Goal: Transaction & Acquisition: Register for event/course

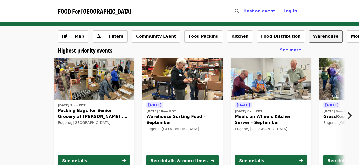
click at [309, 36] on button "Warehouse" at bounding box center [326, 36] width 34 height 12
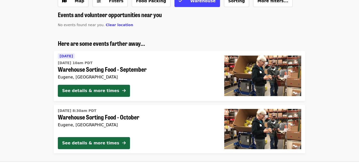
scroll to position [29, 0]
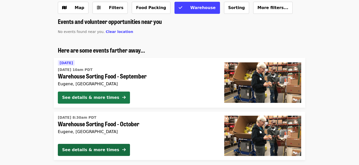
click at [100, 98] on div "See details & more times" at bounding box center [90, 98] width 57 height 6
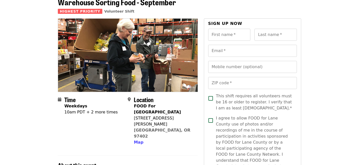
scroll to position [29, 0]
click at [235, 31] on input "First name   *" at bounding box center [229, 35] width 43 height 12
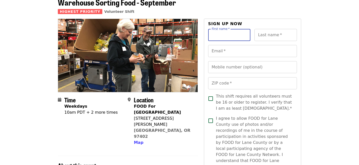
scroll to position [0, 0]
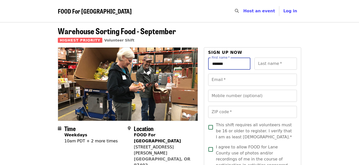
type input "*******"
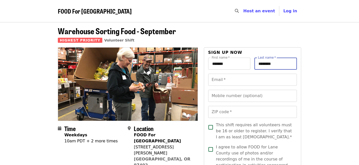
type input "********"
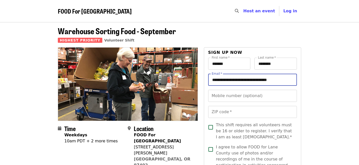
type input "**********"
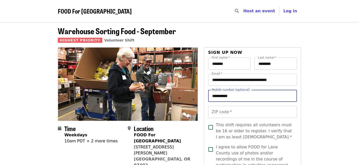
type input "**********"
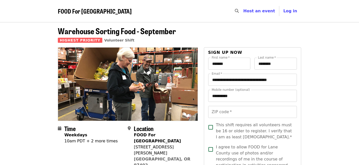
drag, startPoint x: 333, startPoint y: 81, endPoint x: 313, endPoint y: 127, distance: 49.8
click at [257, 114] on input "ZIP code   *" at bounding box center [252, 112] width 89 height 12
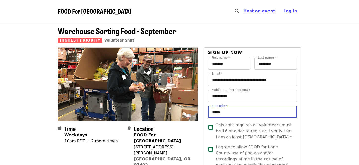
type input "*****"
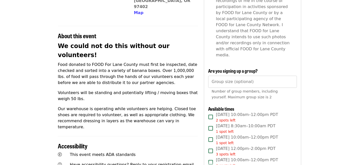
scroll to position [201, 0]
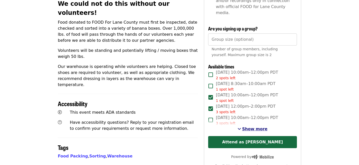
click at [256, 127] on span "Show more" at bounding box center [254, 129] width 25 height 5
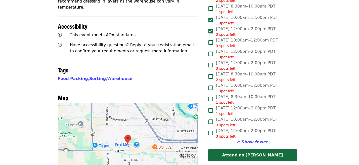
scroll to position [287, 0]
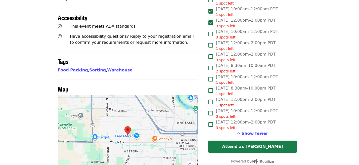
click at [259, 141] on button "Attend as [PERSON_NAME]" at bounding box center [252, 147] width 89 height 12
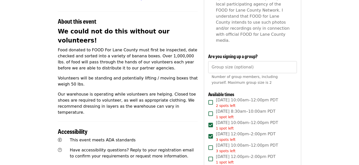
scroll to position [172, 0]
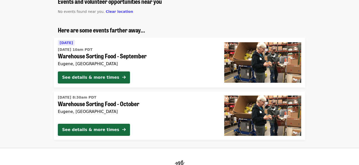
scroll to position [39, 0]
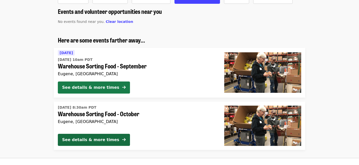
click at [97, 89] on div "See details & more times" at bounding box center [90, 88] width 57 height 6
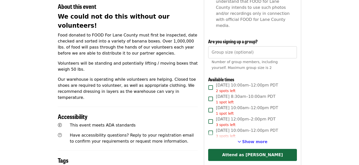
scroll to position [201, 0]
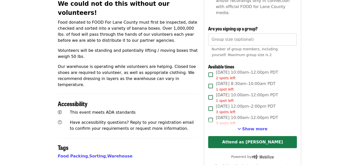
click at [250, 136] on button "Attend as [PERSON_NAME]" at bounding box center [252, 142] width 89 height 12
click at [286, 136] on button "Attend as [PERSON_NAME]" at bounding box center [252, 142] width 89 height 12
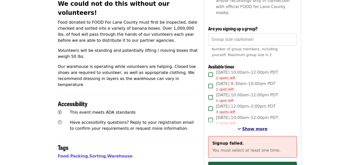
click at [251, 127] on span "Show more" at bounding box center [254, 129] width 25 height 5
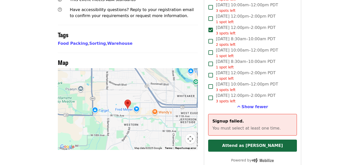
scroll to position [344, 0]
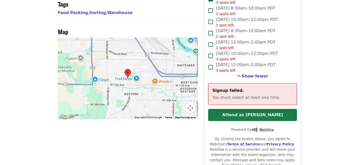
click at [280, 109] on button "Attend as [PERSON_NAME]" at bounding box center [252, 115] width 89 height 12
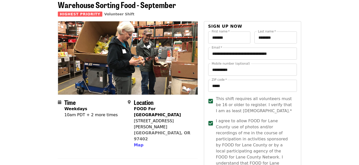
scroll to position [0, 0]
